Goal: Manage account settings

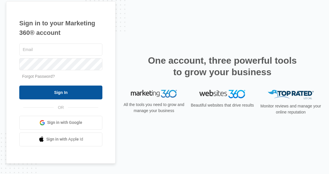
type input "[PERSON_NAME][EMAIL_ADDRESS][PERSON_NAME][DOMAIN_NAME]"
click at [44, 90] on input "Sign In" at bounding box center [60, 92] width 83 height 14
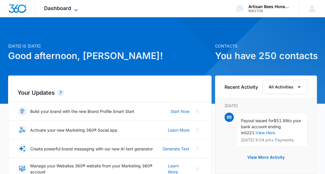
click at [74, 9] on icon at bounding box center [75, 10] width 7 height 7
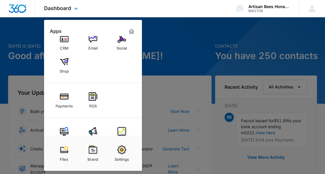
scroll to position [50, 0]
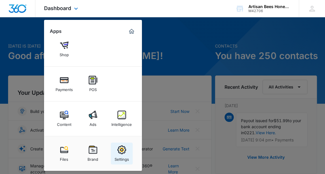
click at [121, 152] on img at bounding box center [121, 149] width 9 height 9
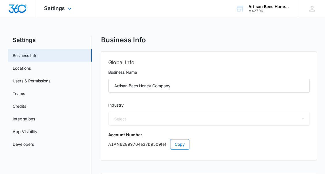
select select "45"
select select "US"
select select "America/Chicago"
click at [69, 8] on icon at bounding box center [69, 10] width 7 height 7
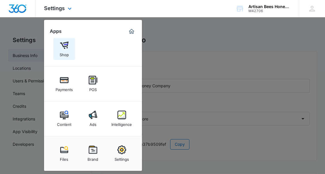
click at [64, 42] on img at bounding box center [64, 45] width 9 height 9
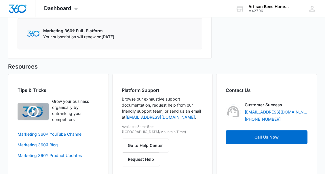
scroll to position [354, 0]
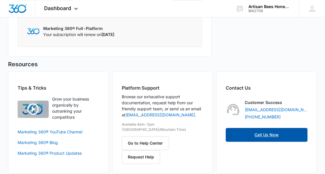
click at [265, 133] on link "Call Us Now" at bounding box center [266, 135] width 82 height 14
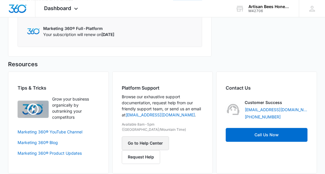
click at [142, 138] on button "Go to Help Center" at bounding box center [145, 143] width 47 height 14
